Goal: Information Seeking & Learning: Learn about a topic

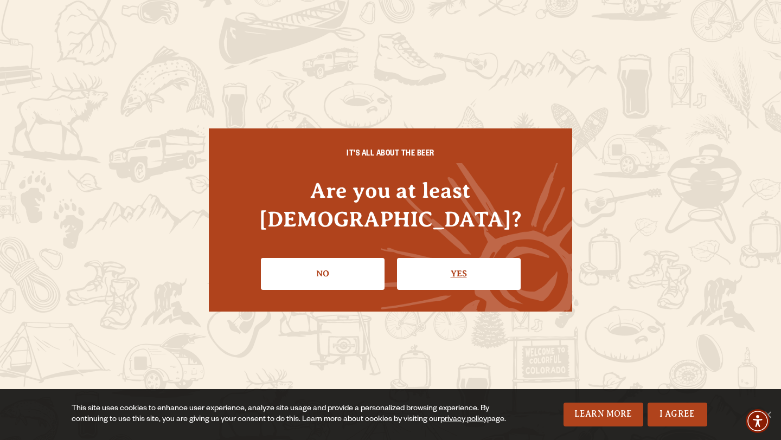
click at [458, 258] on link "Yes" at bounding box center [459, 273] width 124 height 31
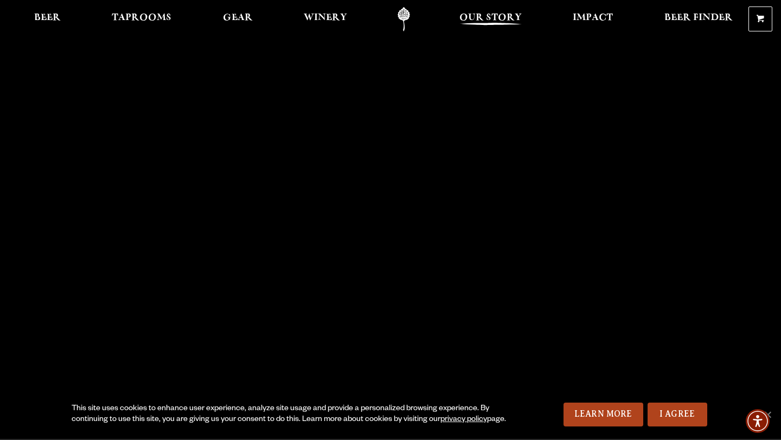
click at [507, 21] on span "Our Story" at bounding box center [490, 18] width 62 height 9
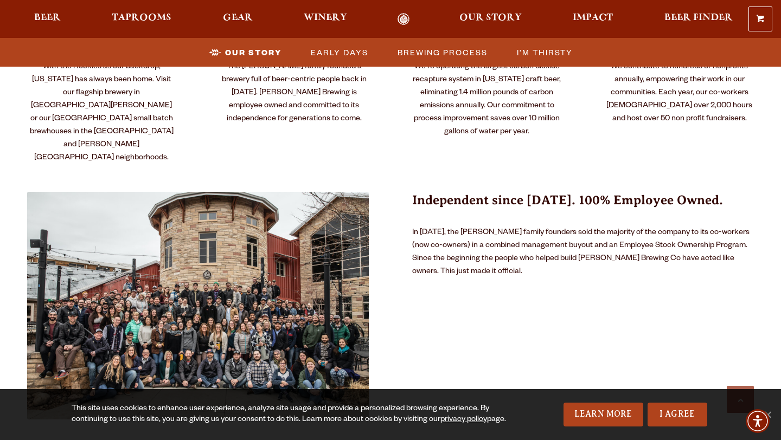
scroll to position [591, 0]
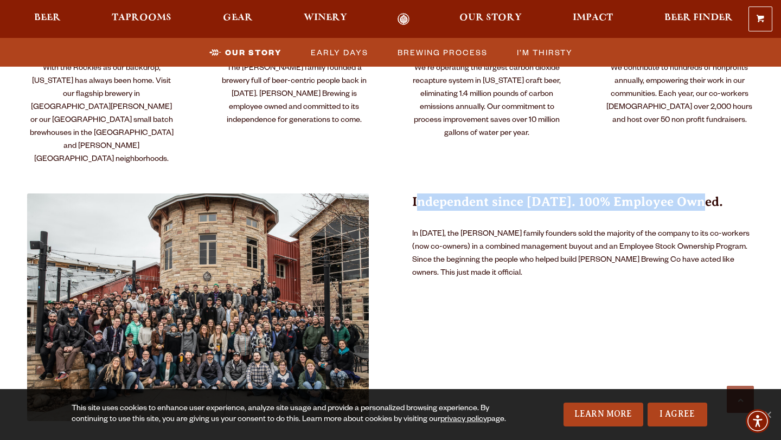
drag, startPoint x: 417, startPoint y: 161, endPoint x: 699, endPoint y: 163, distance: 282.4
click at [699, 194] on h3 "Independent since [DATE]. 100% Employee Owned." at bounding box center [583, 209] width 342 height 30
copy h3 "ndependent since [DATE]. 100% Employee Owned"
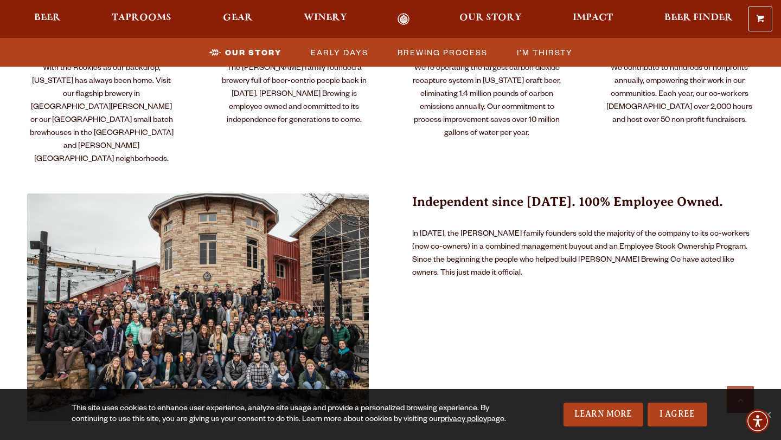
click at [470, 228] on p "In [DATE], the [PERSON_NAME] family founders sold the majority of the company t…" at bounding box center [583, 254] width 342 height 52
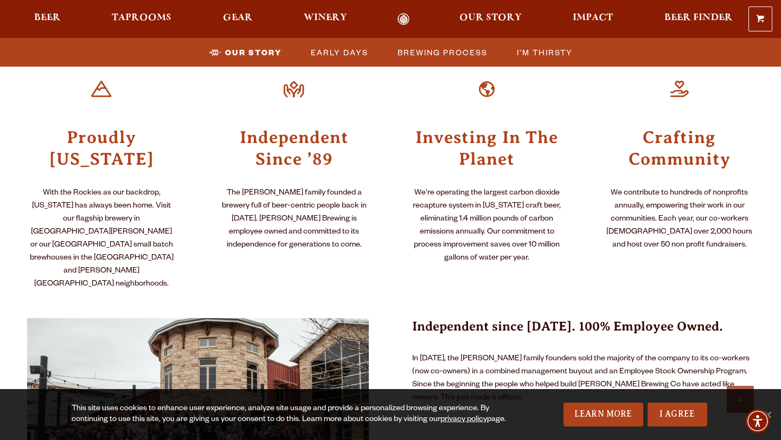
scroll to position [466, 0]
click at [416, 188] on p "We’re operating the largest carbon dioxide recapture system in [US_STATE] craft…" at bounding box center [486, 227] width 149 height 78
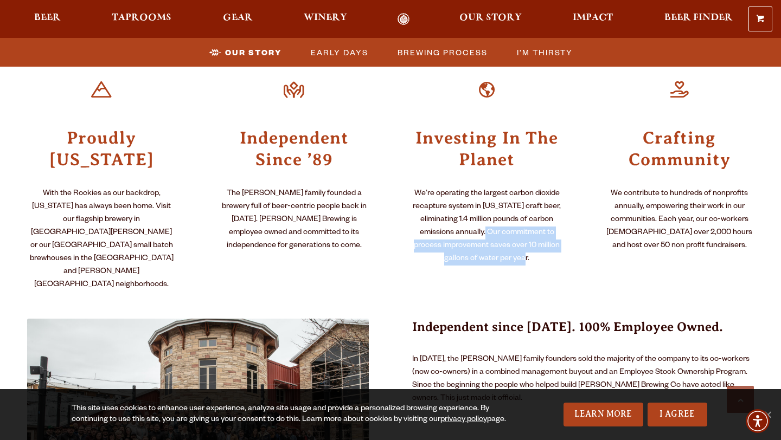
drag, startPoint x: 492, startPoint y: 216, endPoint x: 549, endPoint y: 248, distance: 64.6
click at [549, 248] on p "We’re operating the largest carbon dioxide recapture system in [US_STATE] craft…" at bounding box center [486, 227] width 149 height 78
drag, startPoint x: 417, startPoint y: 174, endPoint x: 511, endPoint y: 201, distance: 97.5
click at [511, 201] on p "We’re operating the largest carbon dioxide recapture system in [US_STATE] craft…" at bounding box center [486, 227] width 149 height 78
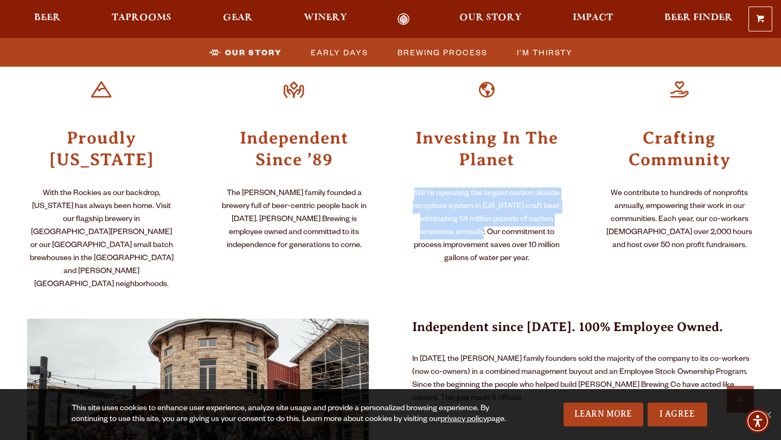
drag, startPoint x: 413, startPoint y: 174, endPoint x: 486, endPoint y: 220, distance: 86.2
click at [486, 220] on p "We’re operating the largest carbon dioxide recapture system in [US_STATE] craft…" at bounding box center [486, 227] width 149 height 78
copy p "We’re operating the largest carbon dioxide recapture system in [US_STATE] craft…"
